Goal: Task Accomplishment & Management: Use online tool/utility

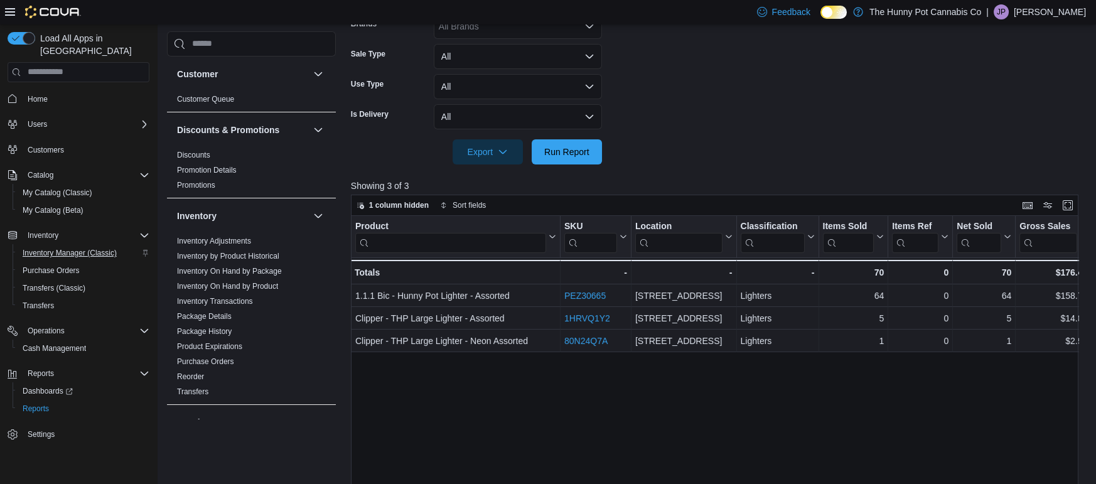
scroll to position [534, 0]
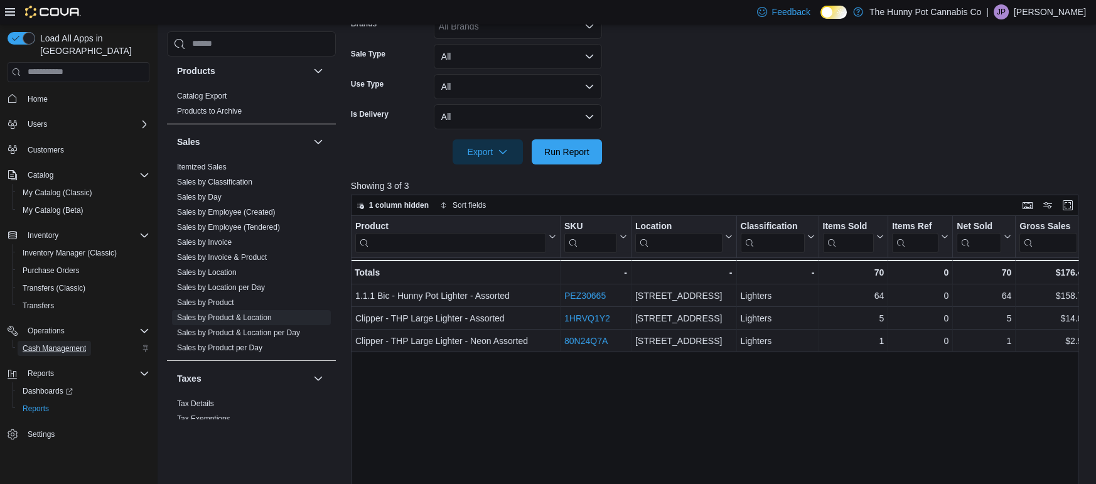
click at [65, 343] on span "Cash Management" at bounding box center [54, 348] width 63 height 10
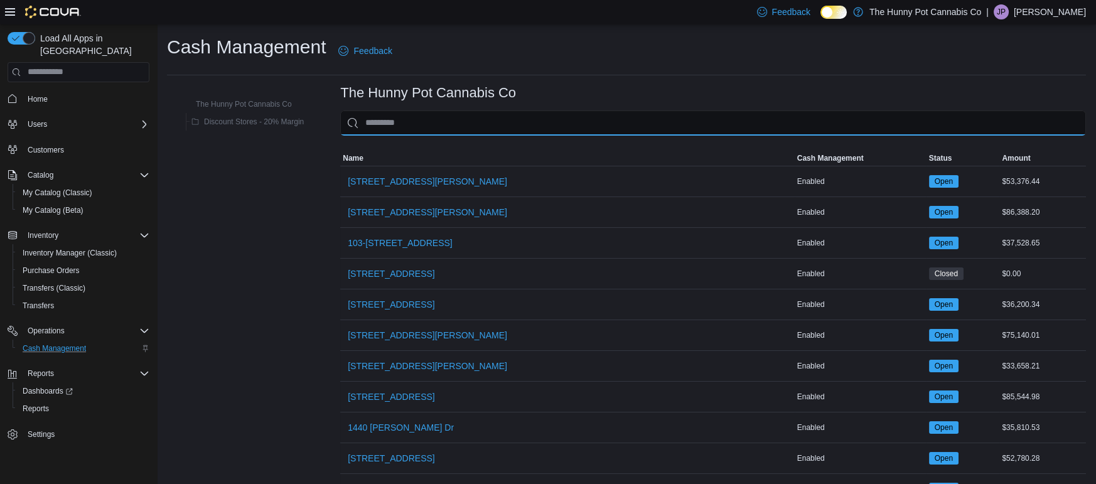
click at [401, 116] on input "This is a search bar. As you type, the results lower in the page will automatic…" at bounding box center [713, 122] width 746 height 25
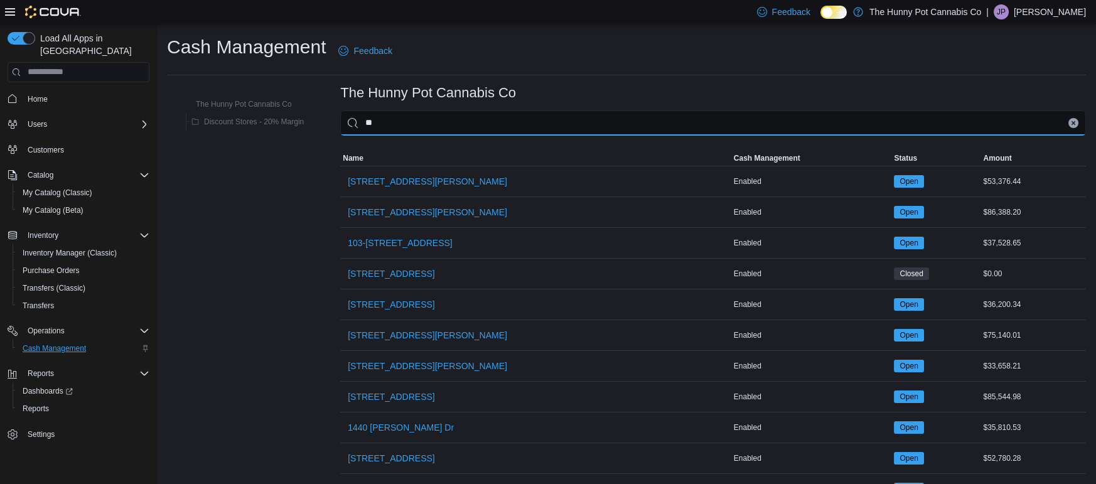
type input "***"
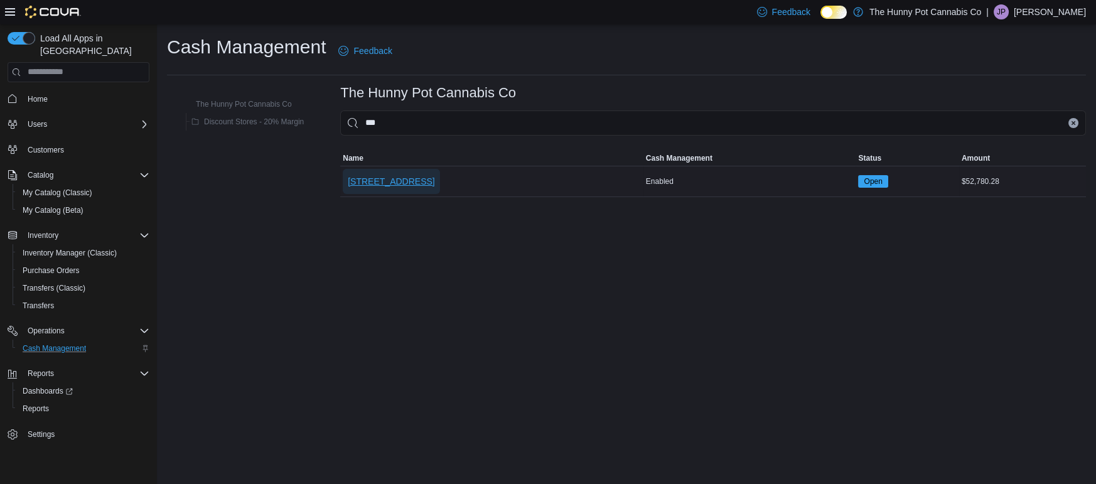
click at [391, 183] on span "[STREET_ADDRESS]" at bounding box center [391, 181] width 87 height 13
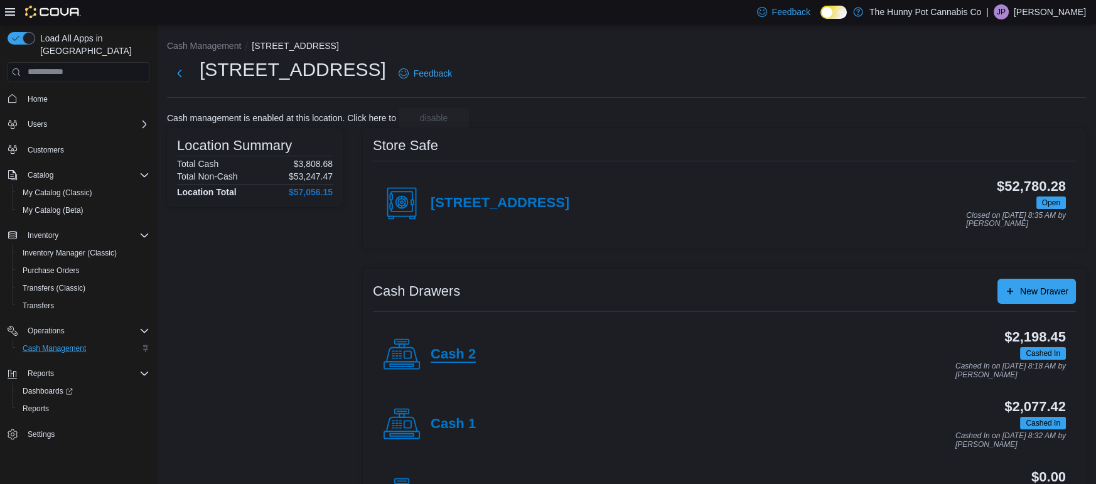
click at [458, 355] on h4 "Cash 2" at bounding box center [453, 355] width 45 height 16
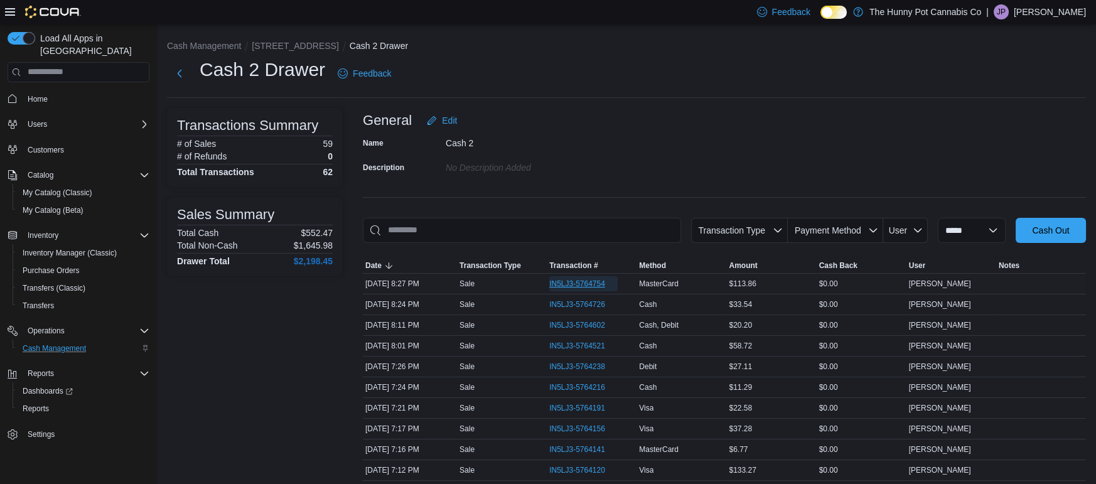
click at [585, 283] on span "IN5LJ3-5764754" at bounding box center [577, 284] width 56 height 10
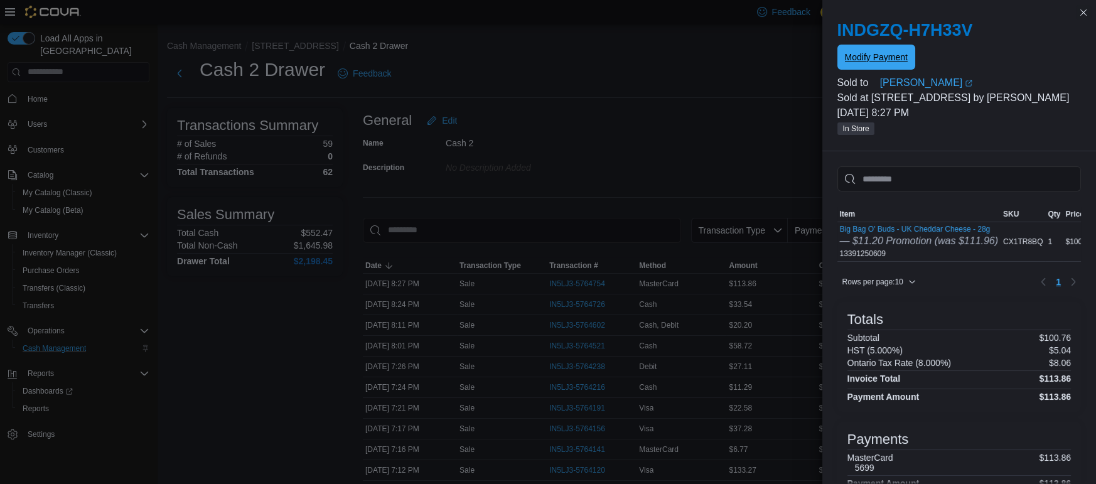
click at [867, 58] on span "Modify Payment" at bounding box center [876, 57] width 63 height 13
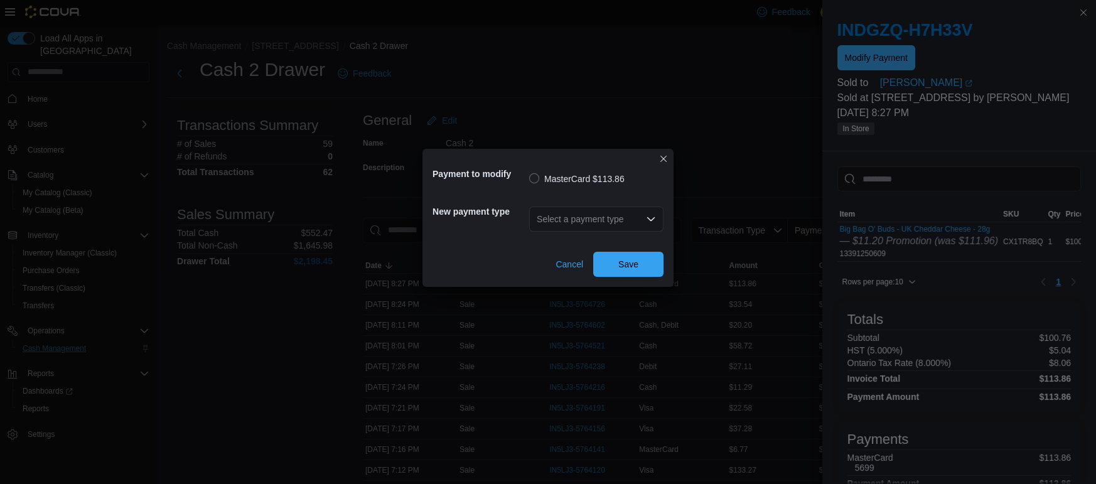
click at [615, 218] on div "Select a payment type" at bounding box center [596, 219] width 134 height 25
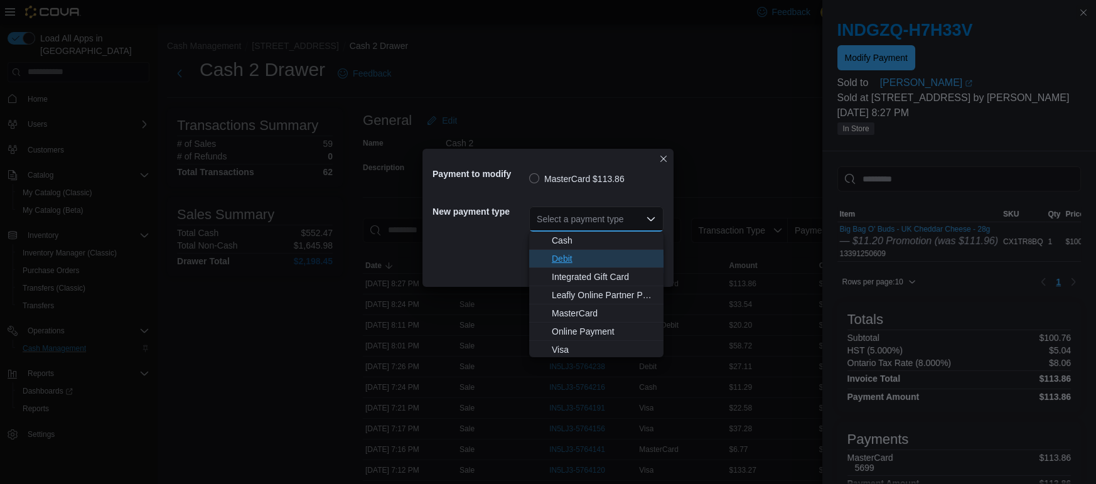
click at [570, 259] on span "Debit" at bounding box center [604, 258] width 104 height 13
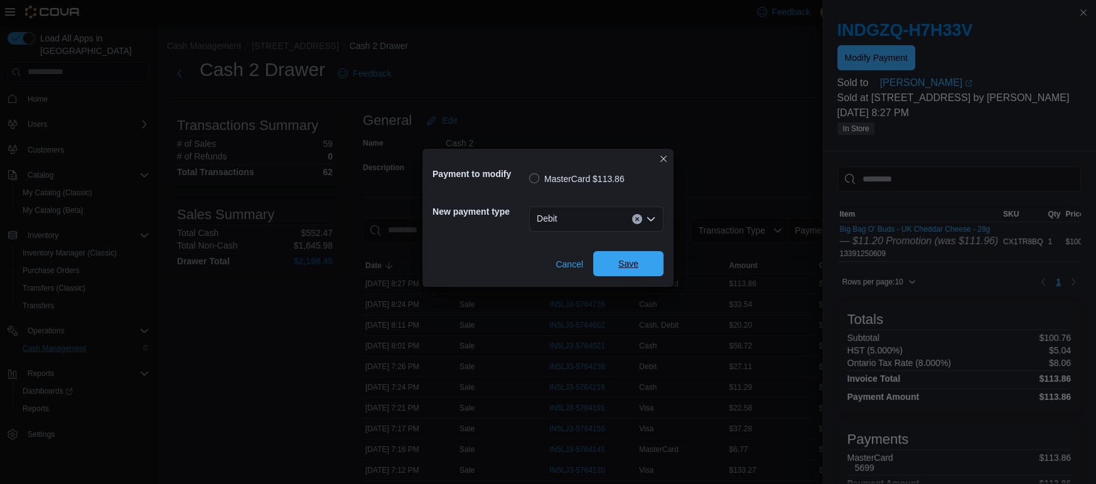
click at [628, 267] on span "Save" at bounding box center [628, 263] width 20 height 13
